Goal: Information Seeking & Learning: Learn about a topic

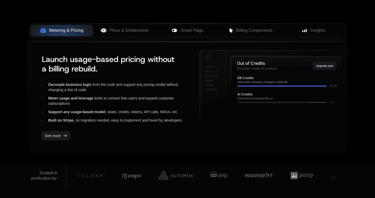
scroll to position [172, 0]
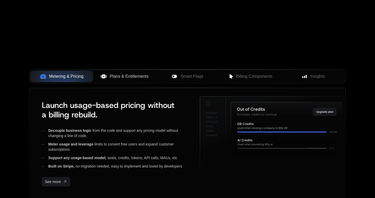
click at [143, 77] on span "Plans & Entitlements" at bounding box center [129, 76] width 39 height 6
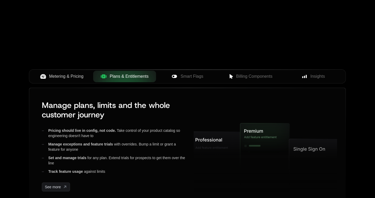
click at [71, 77] on span "Metering & Pricing" at bounding box center [66, 76] width 34 height 6
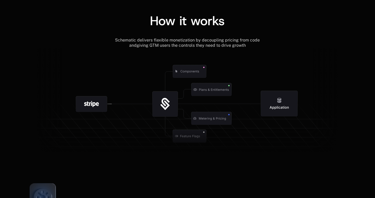
scroll to position [598, 0]
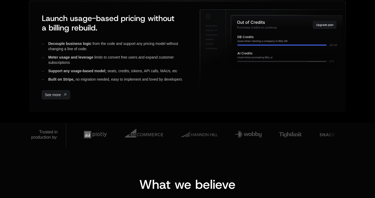
scroll to position [184, 0]
